Goal: Transaction & Acquisition: Purchase product/service

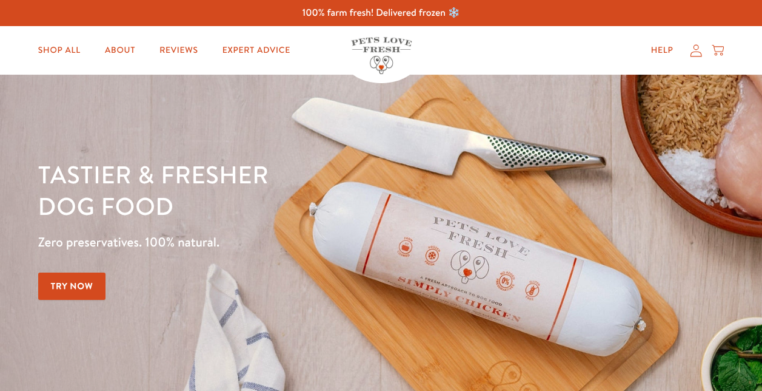
click at [697, 54] on icon at bounding box center [696, 50] width 12 height 13
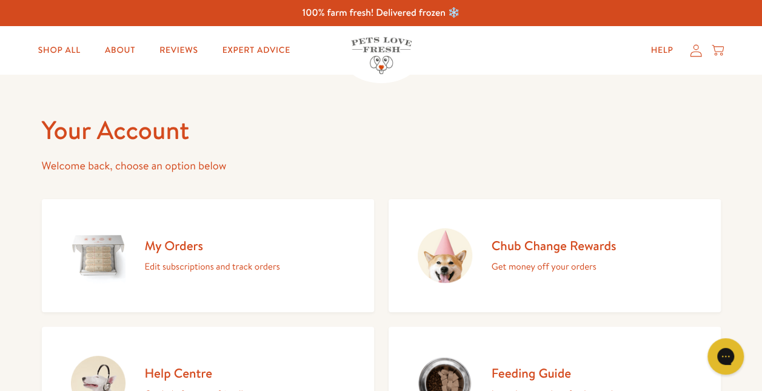
click at [193, 249] on h2 "My Orders" at bounding box center [212, 245] width 135 height 16
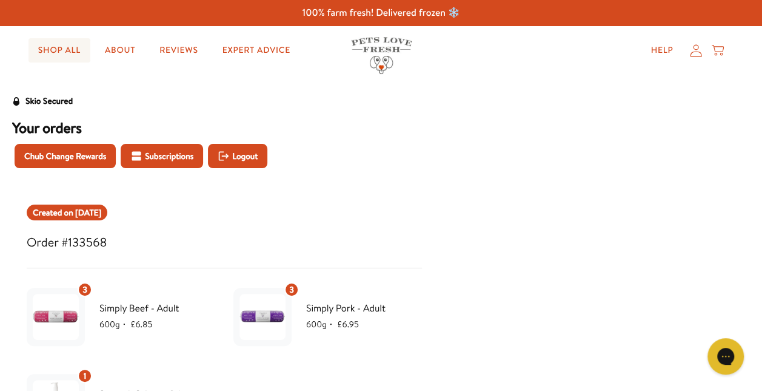
click at [76, 57] on link "Shop All" at bounding box center [60, 50] width 62 height 24
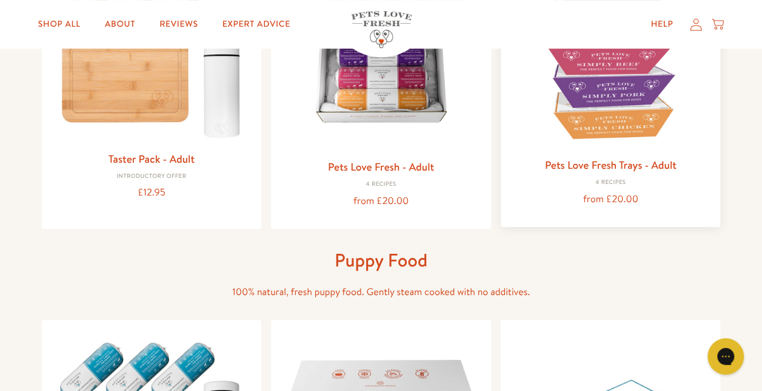
click at [596, 141] on img at bounding box center [611, 50] width 201 height 201
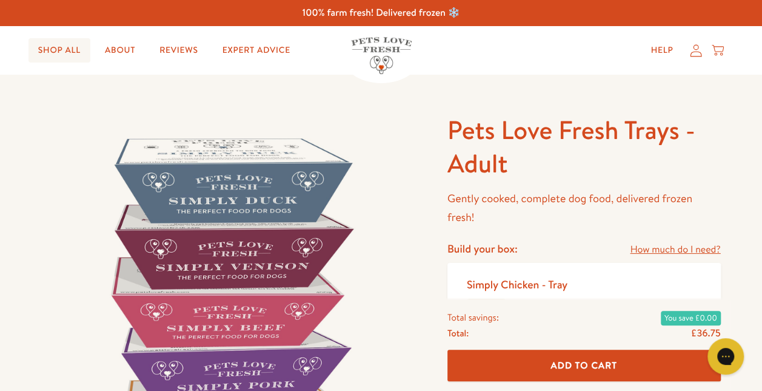
click at [68, 58] on link "Shop All" at bounding box center [60, 50] width 62 height 24
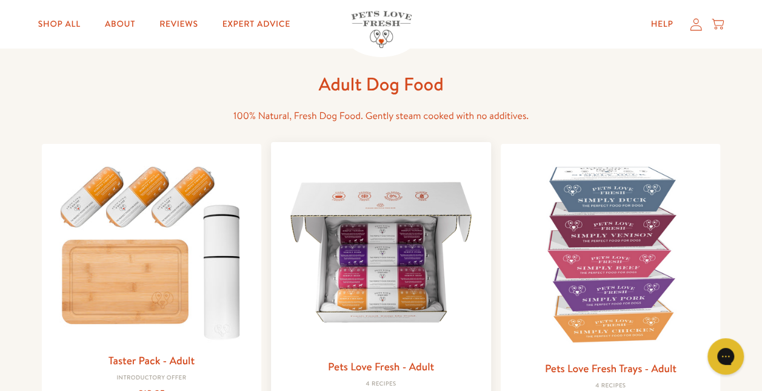
scroll to position [61, 0]
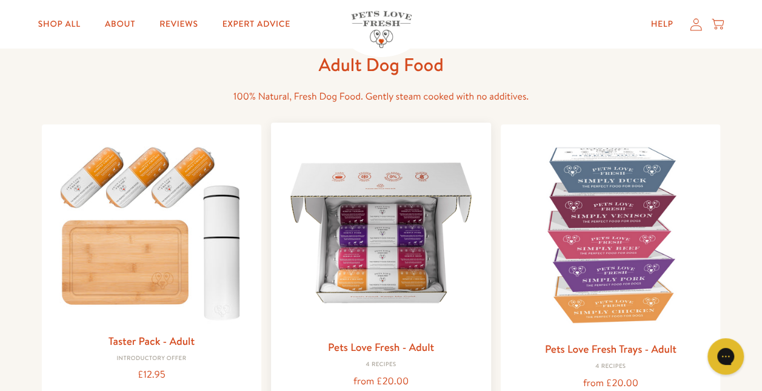
click at [436, 254] on img at bounding box center [381, 232] width 201 height 201
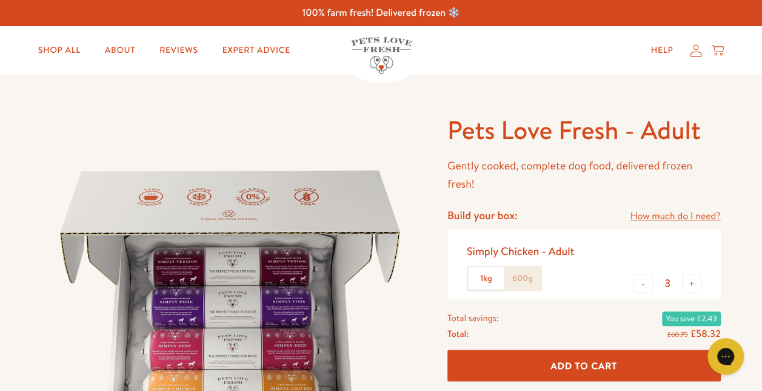
click at [693, 53] on icon at bounding box center [696, 50] width 12 height 13
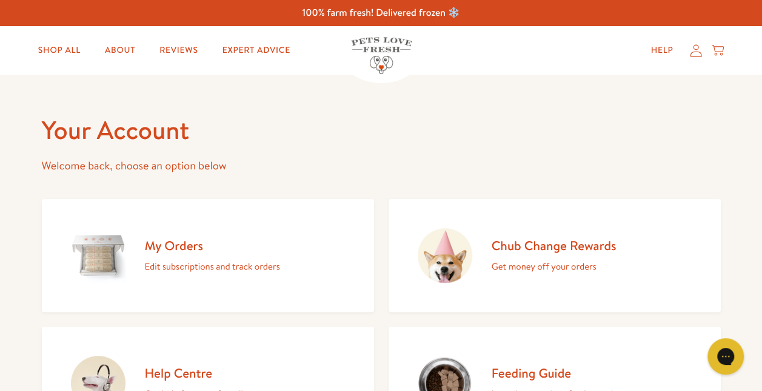
click at [192, 249] on h2 "My Orders" at bounding box center [212, 245] width 135 height 16
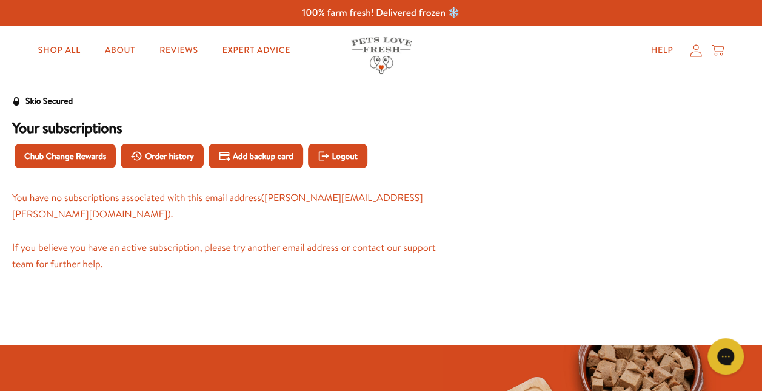
click at [153, 169] on div "Order history" at bounding box center [162, 155] width 88 height 29
click at [156, 165] on button "Order history" at bounding box center [162, 156] width 83 height 24
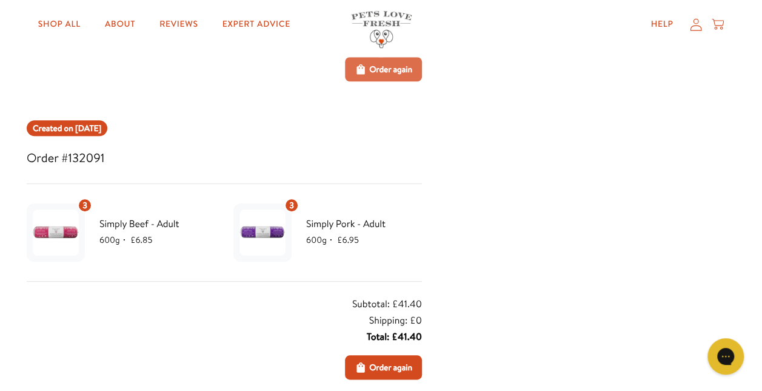
scroll to position [546, 0]
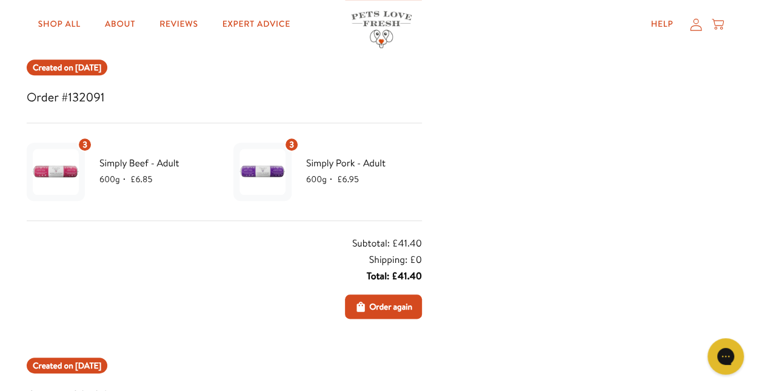
click at [385, 314] on button "Order again" at bounding box center [383, 306] width 77 height 24
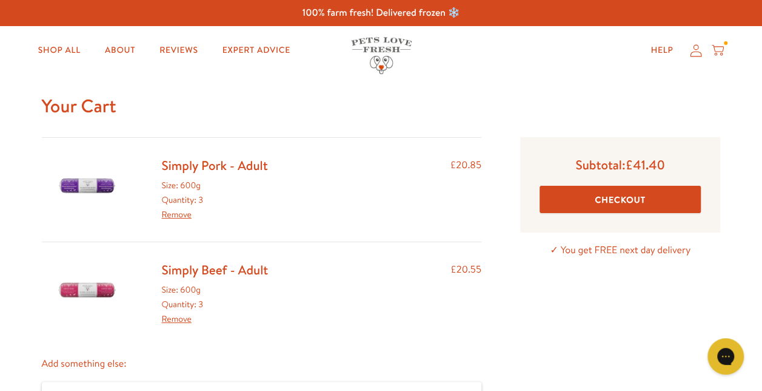
click at [631, 200] on button "Checkout" at bounding box center [621, 199] width 162 height 27
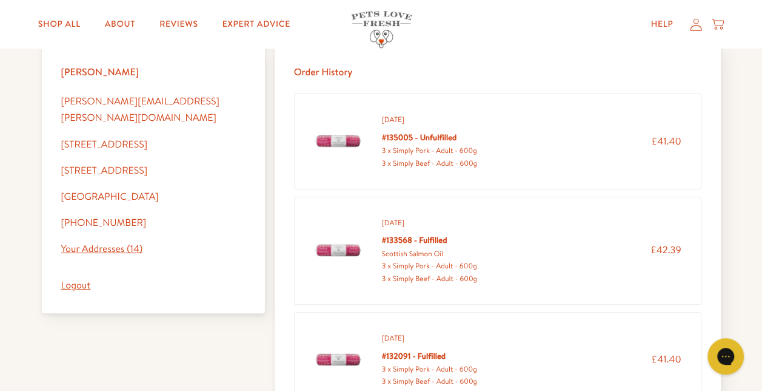
scroll to position [425, 0]
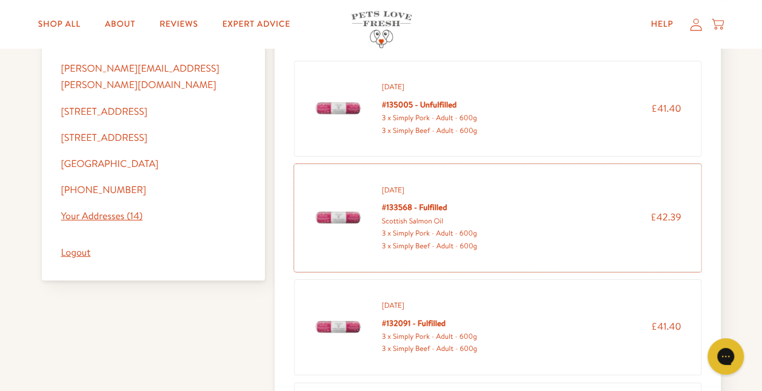
click at [470, 165] on link "September 08, 2025 #133568 - Fulfilled Scottish Salmon Oil 3 x Simply Pork - Ad…" at bounding box center [498, 218] width 408 height 108
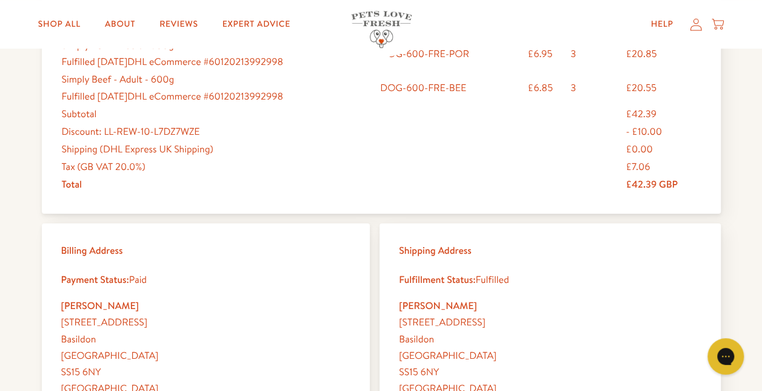
scroll to position [364, 0]
